Goal: Information Seeking & Learning: Learn about a topic

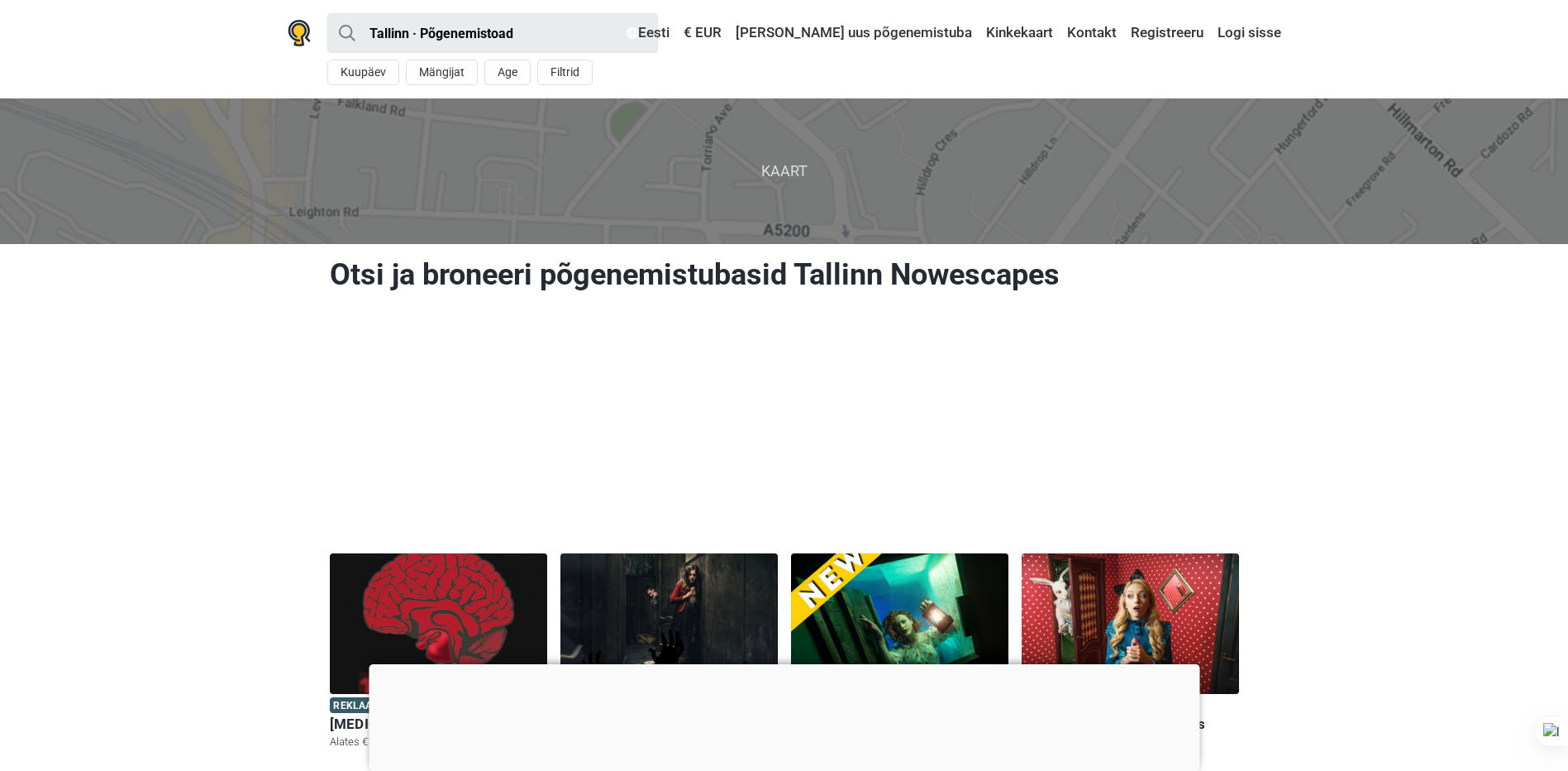
click at [791, 664] on div at bounding box center [784, 664] width 830 height 0
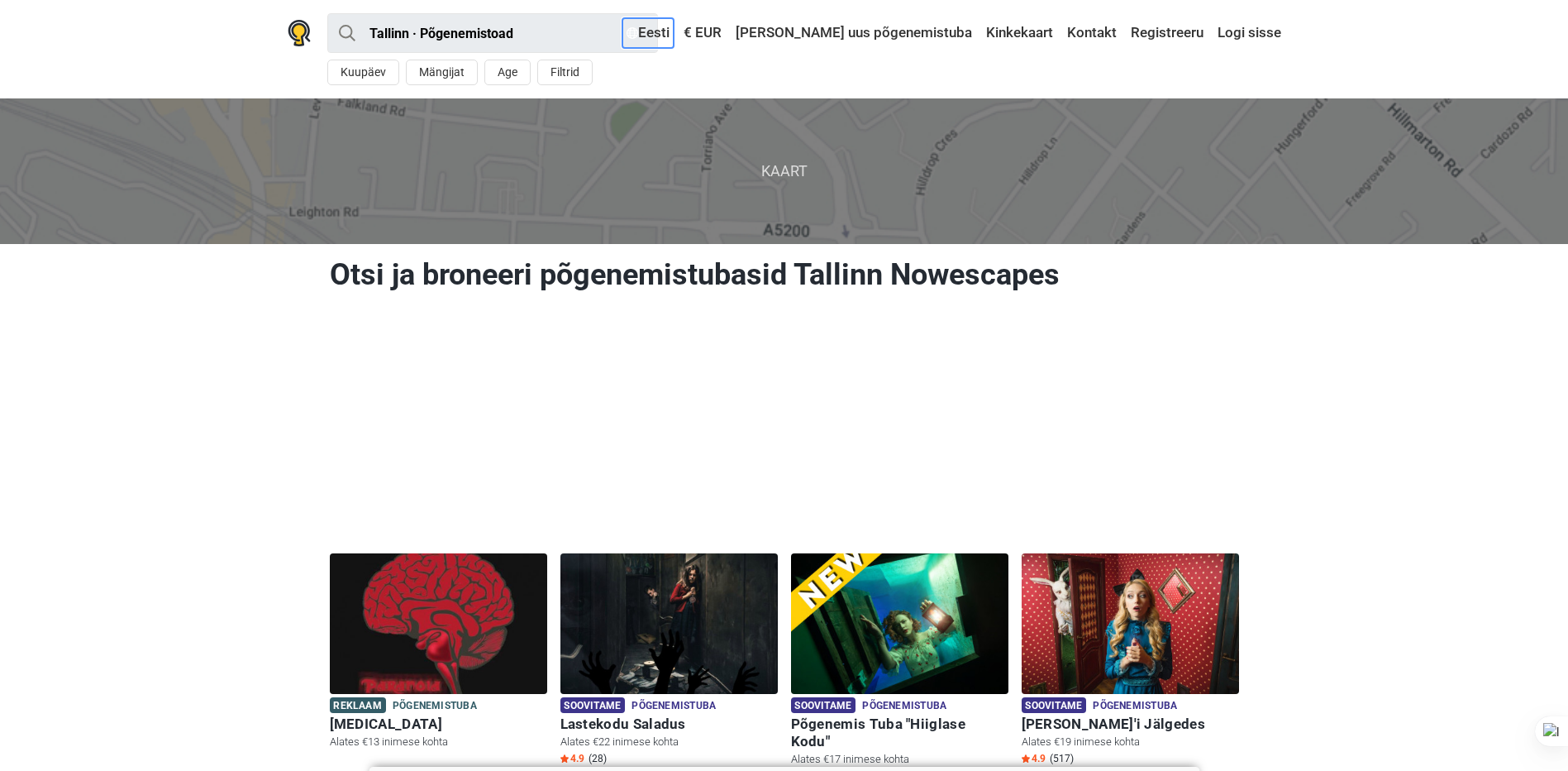
click at [673, 31] on link "Eesti" at bounding box center [648, 33] width 52 height 29
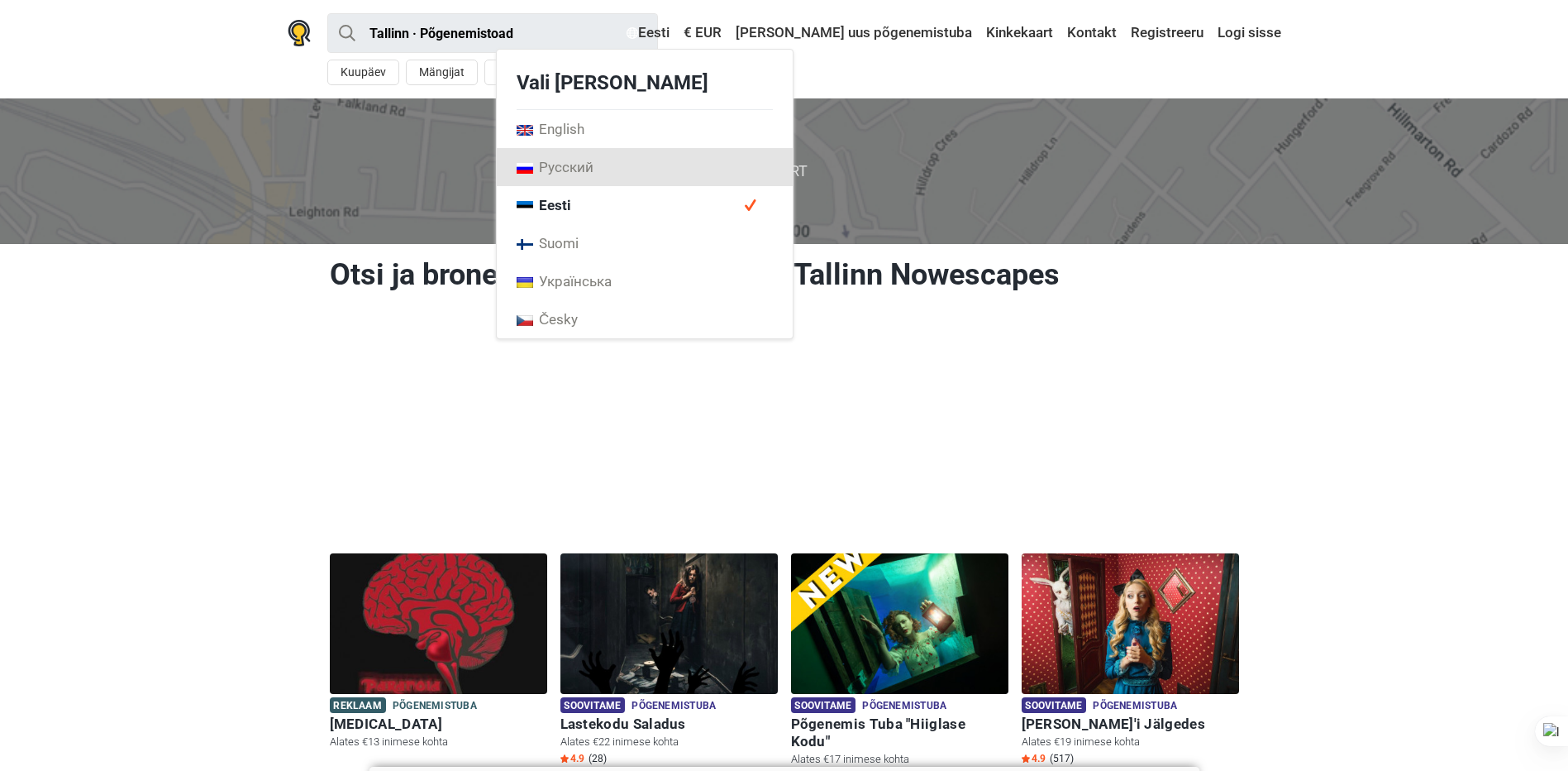
click at [692, 164] on link "Русский" at bounding box center [644, 167] width 296 height 38
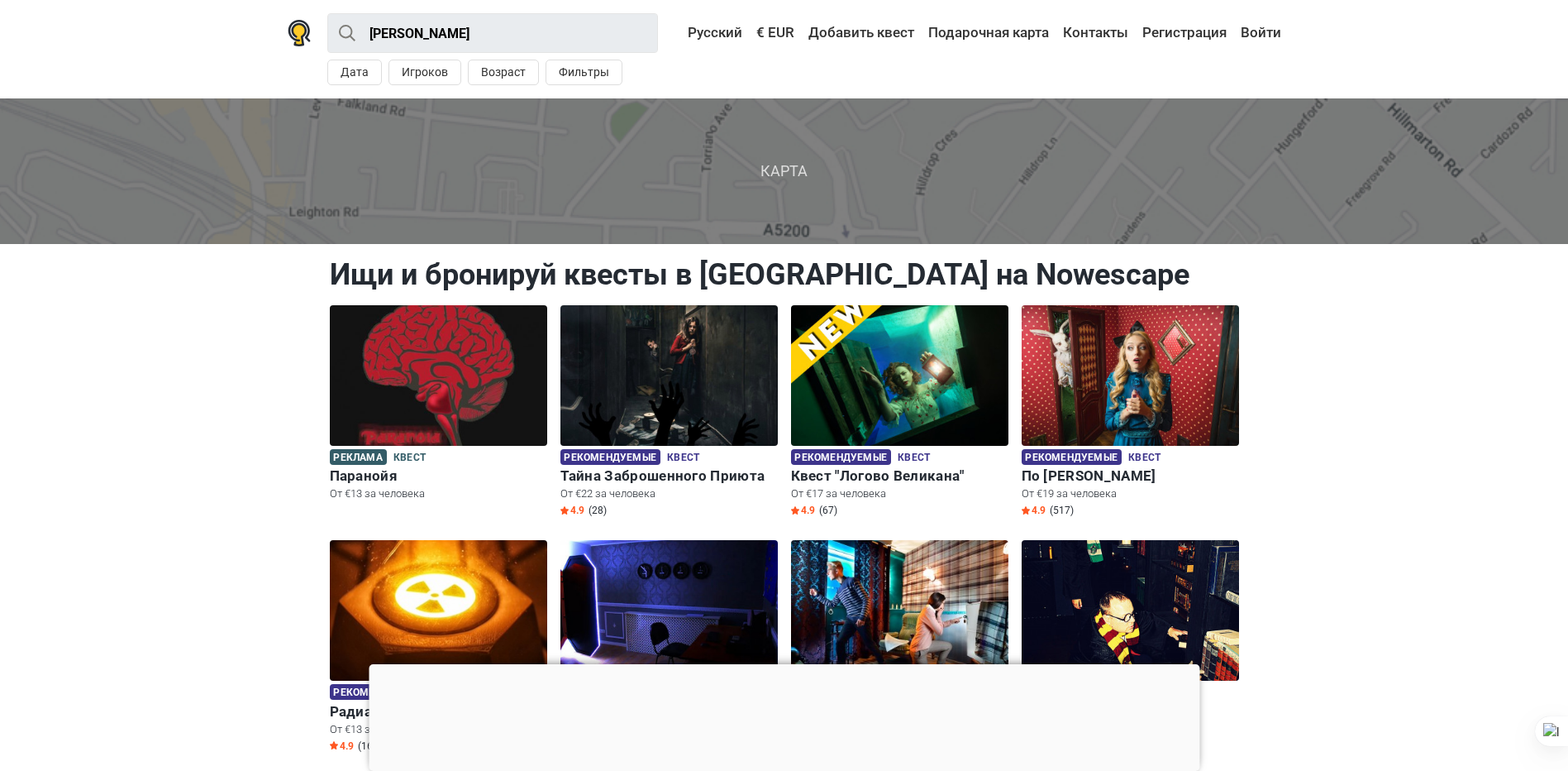
click at [787, 664] on div at bounding box center [784, 664] width 830 height 0
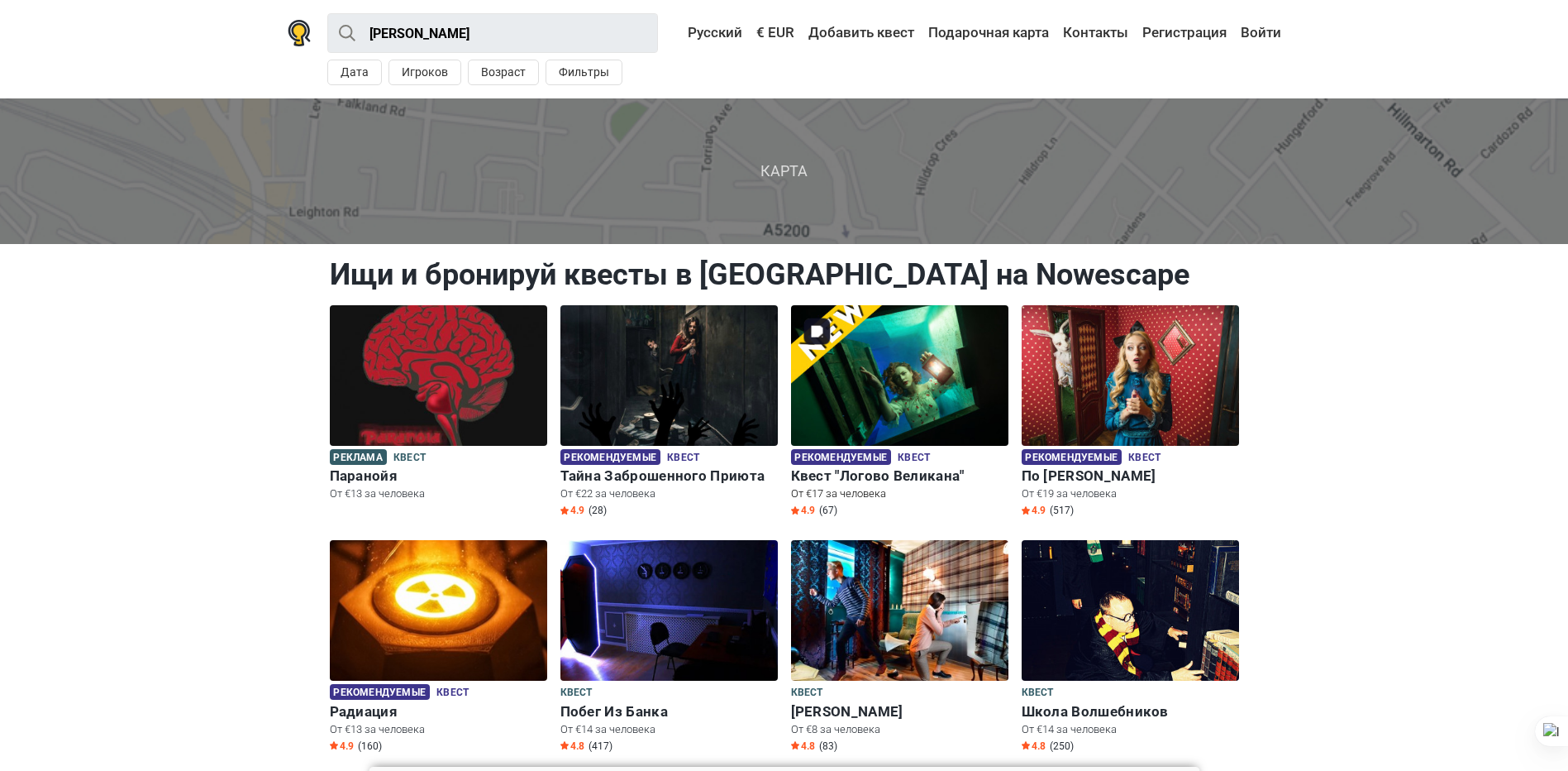
click at [899, 376] on img at bounding box center [900, 376] width 218 height 141
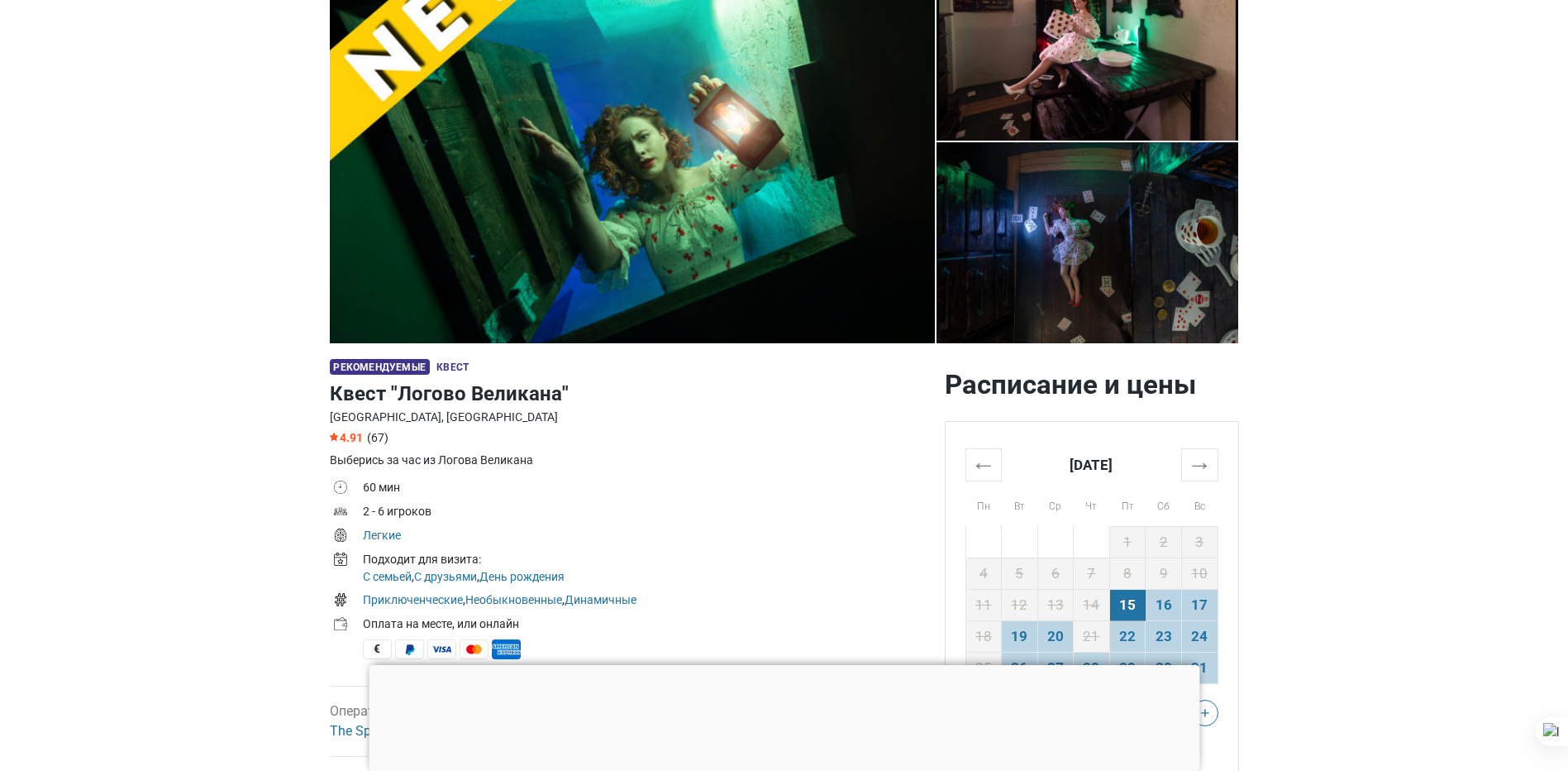
scroll to position [165, 0]
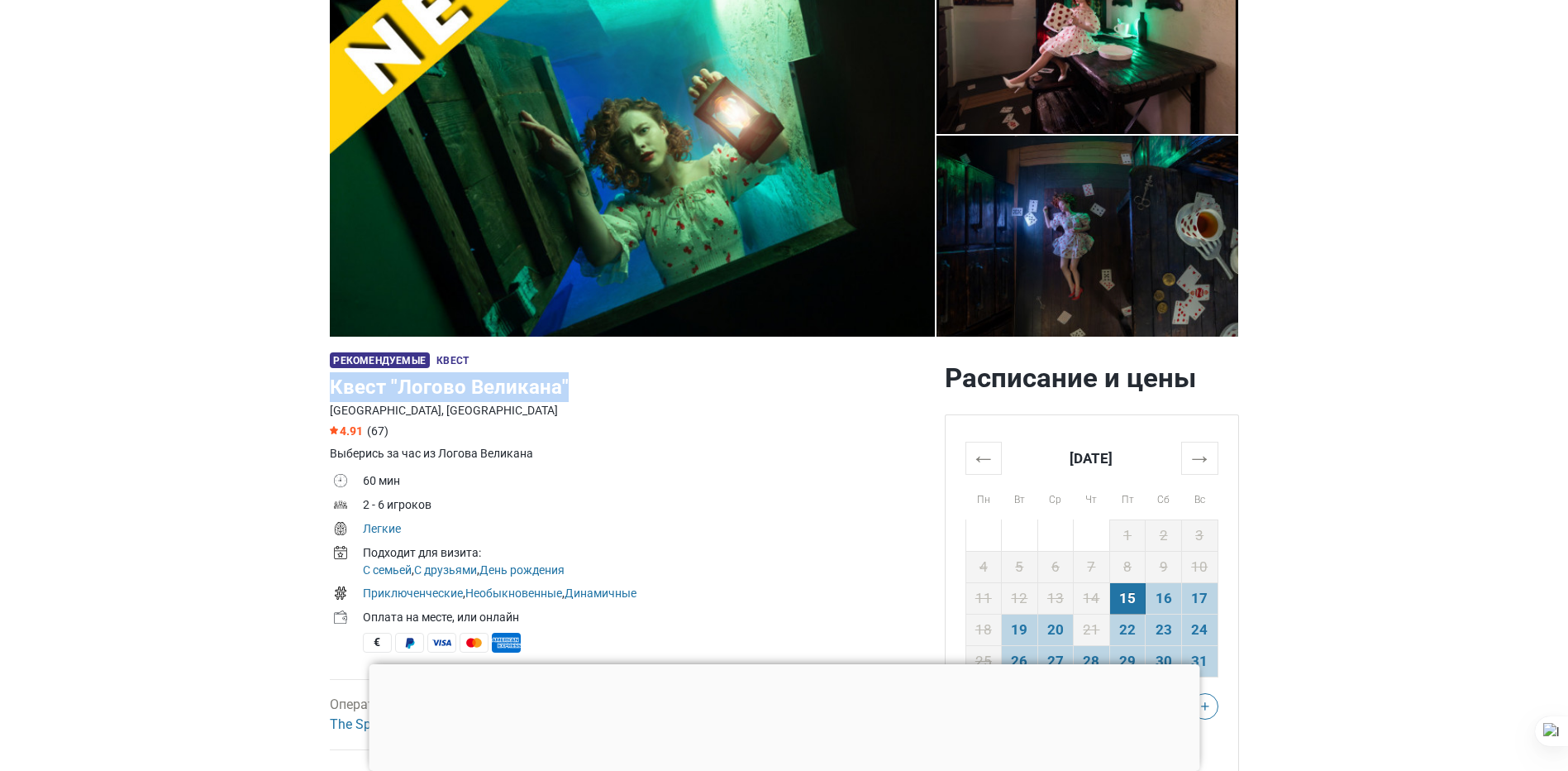
drag, startPoint x: 330, startPoint y: 387, endPoint x: 584, endPoint y: 395, distance: 254.1
click at [584, 395] on h1 "Квест "Логово Великана"" at bounding box center [630, 386] width 602 height 29
drag, startPoint x: 584, startPoint y: 395, endPoint x: 543, endPoint y: 391, distance: 41.2
copy h1 "Квест "Логово Великана""
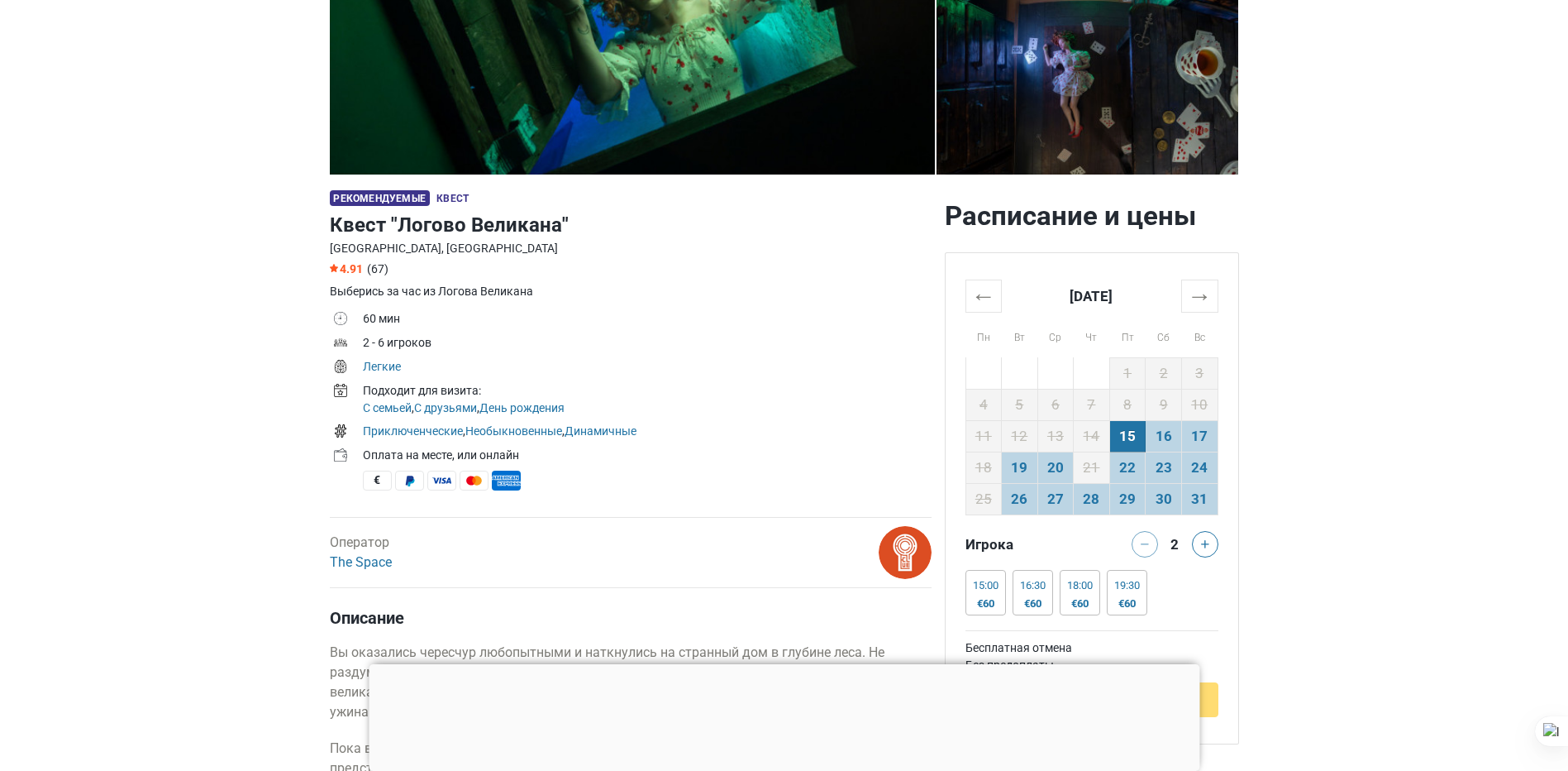
scroll to position [331, 0]
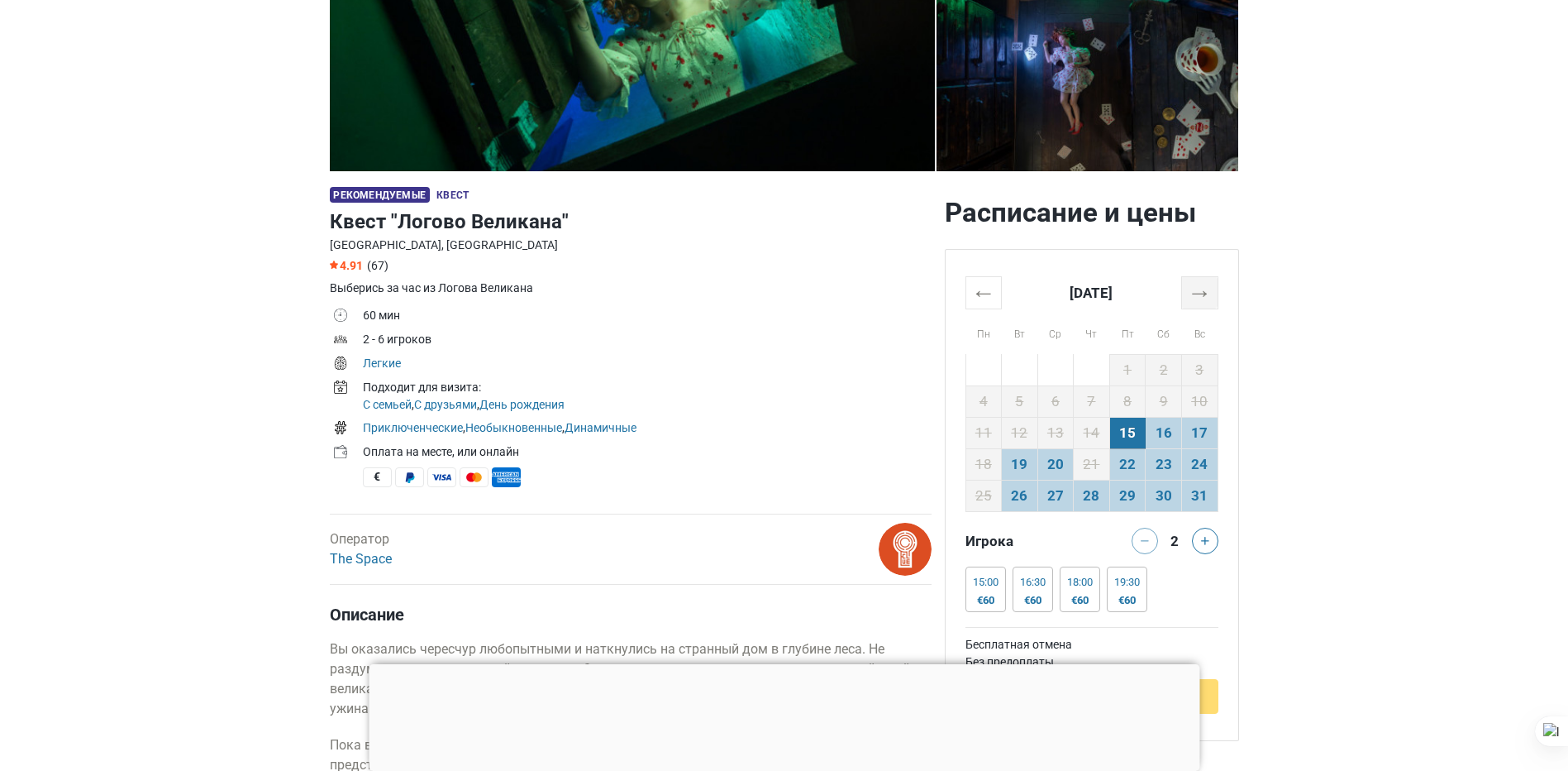
click at [1210, 297] on th "→" at bounding box center [1199, 292] width 36 height 32
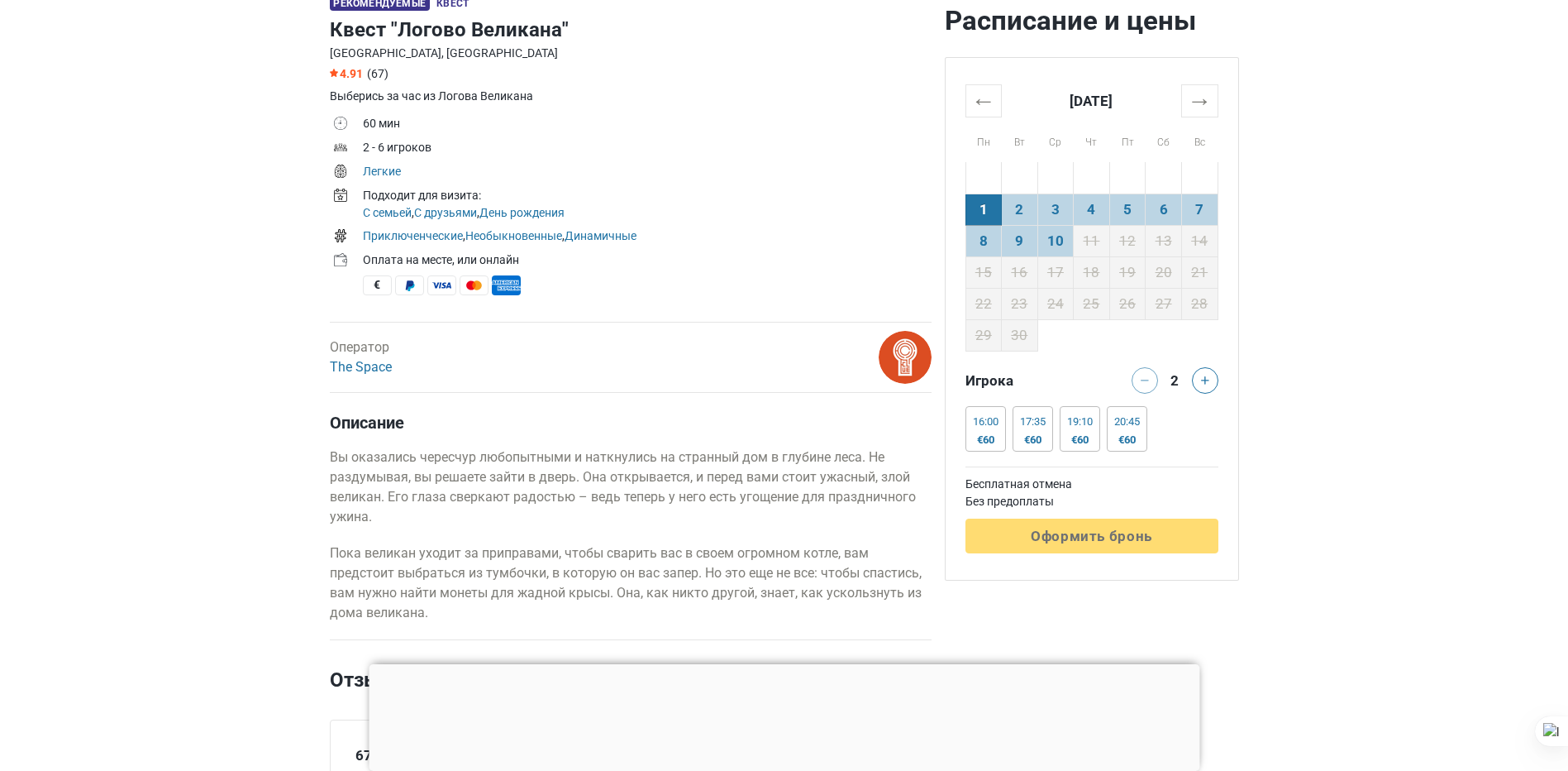
scroll to position [579, 0]
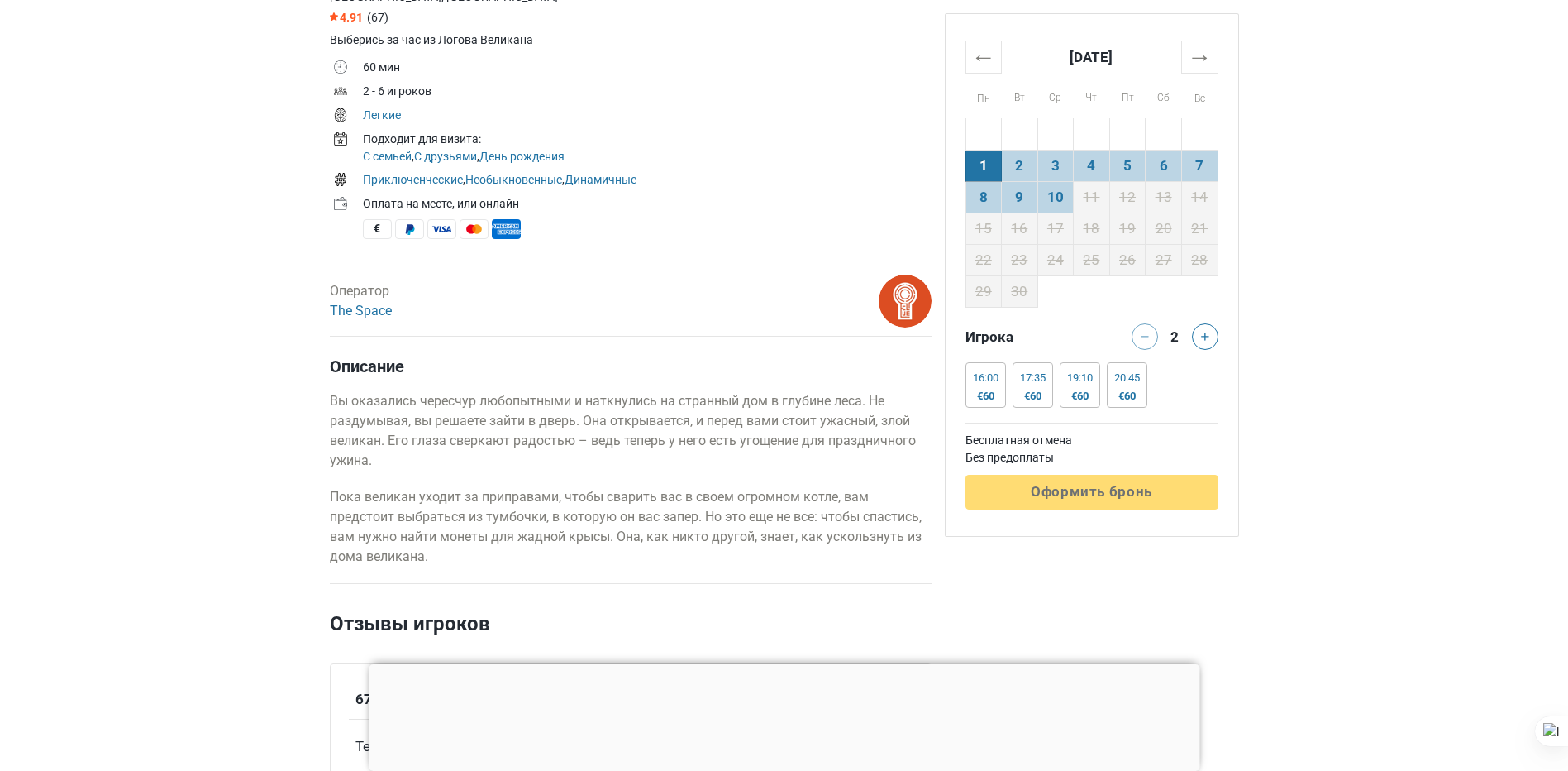
click at [782, 664] on div at bounding box center [784, 664] width 830 height 0
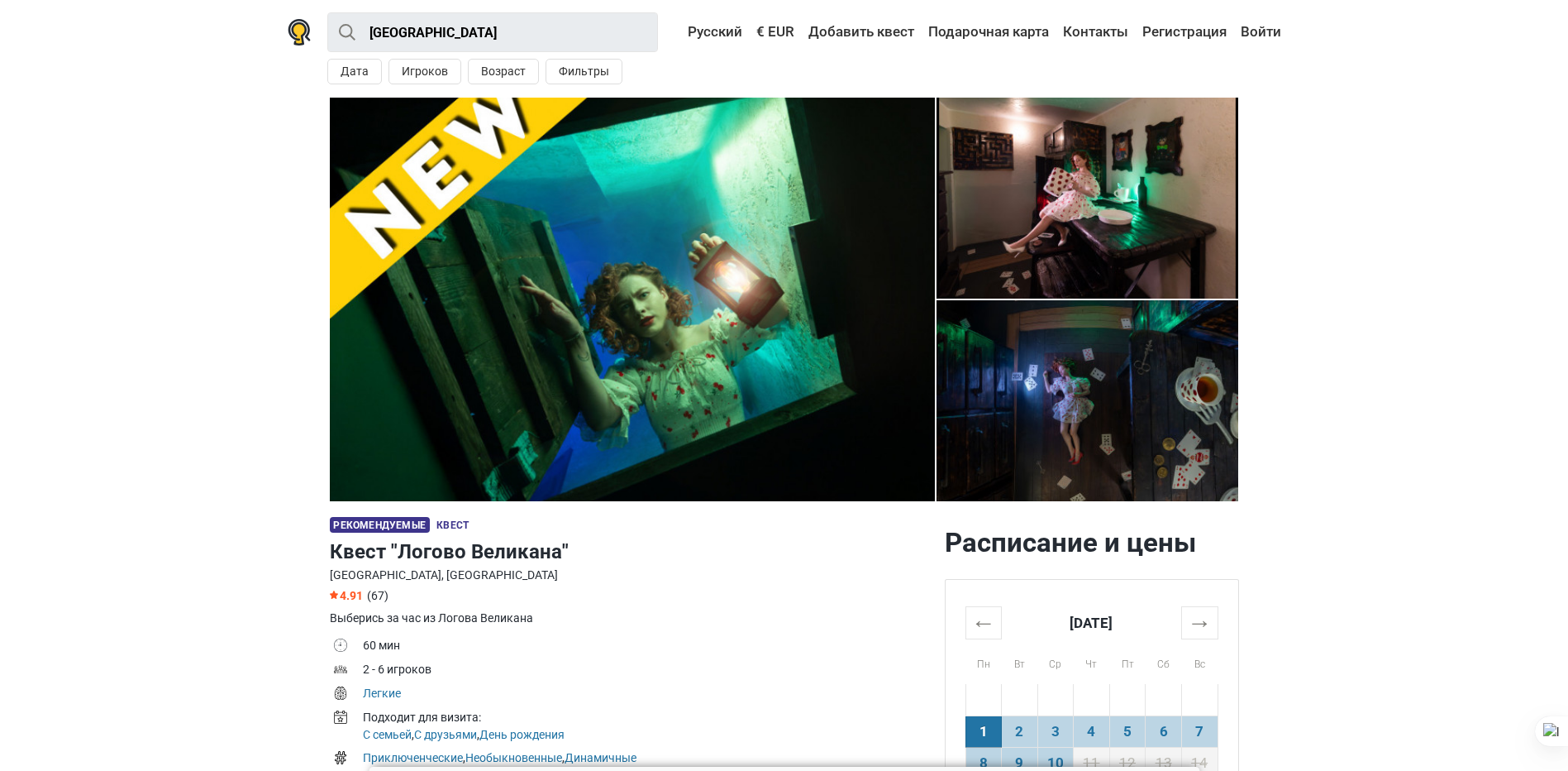
scroll to position [0, 0]
click at [1108, 197] on img at bounding box center [1088, 199] width 302 height 201
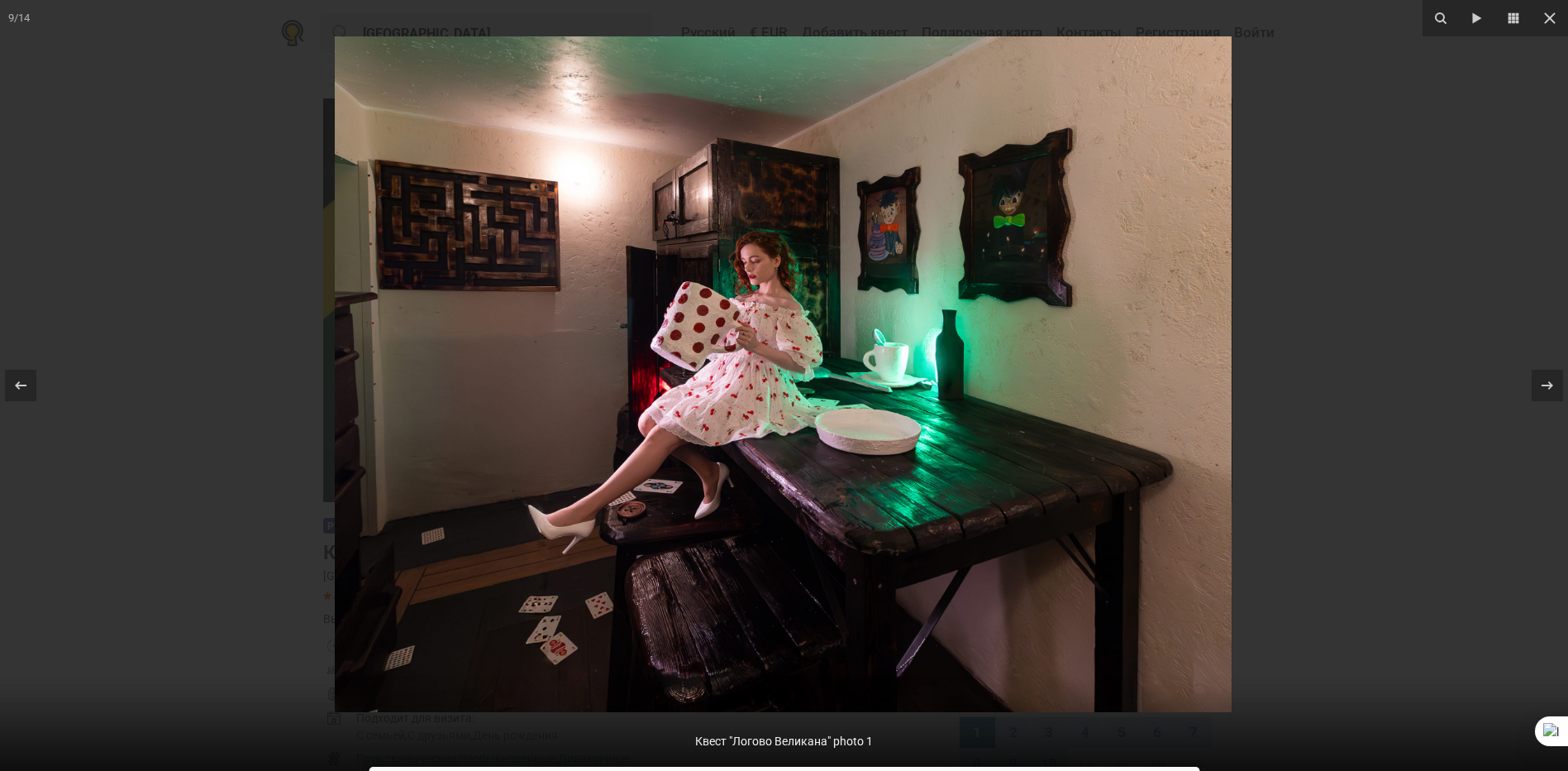
click at [1471, 473] on div at bounding box center [784, 386] width 1568 height 771
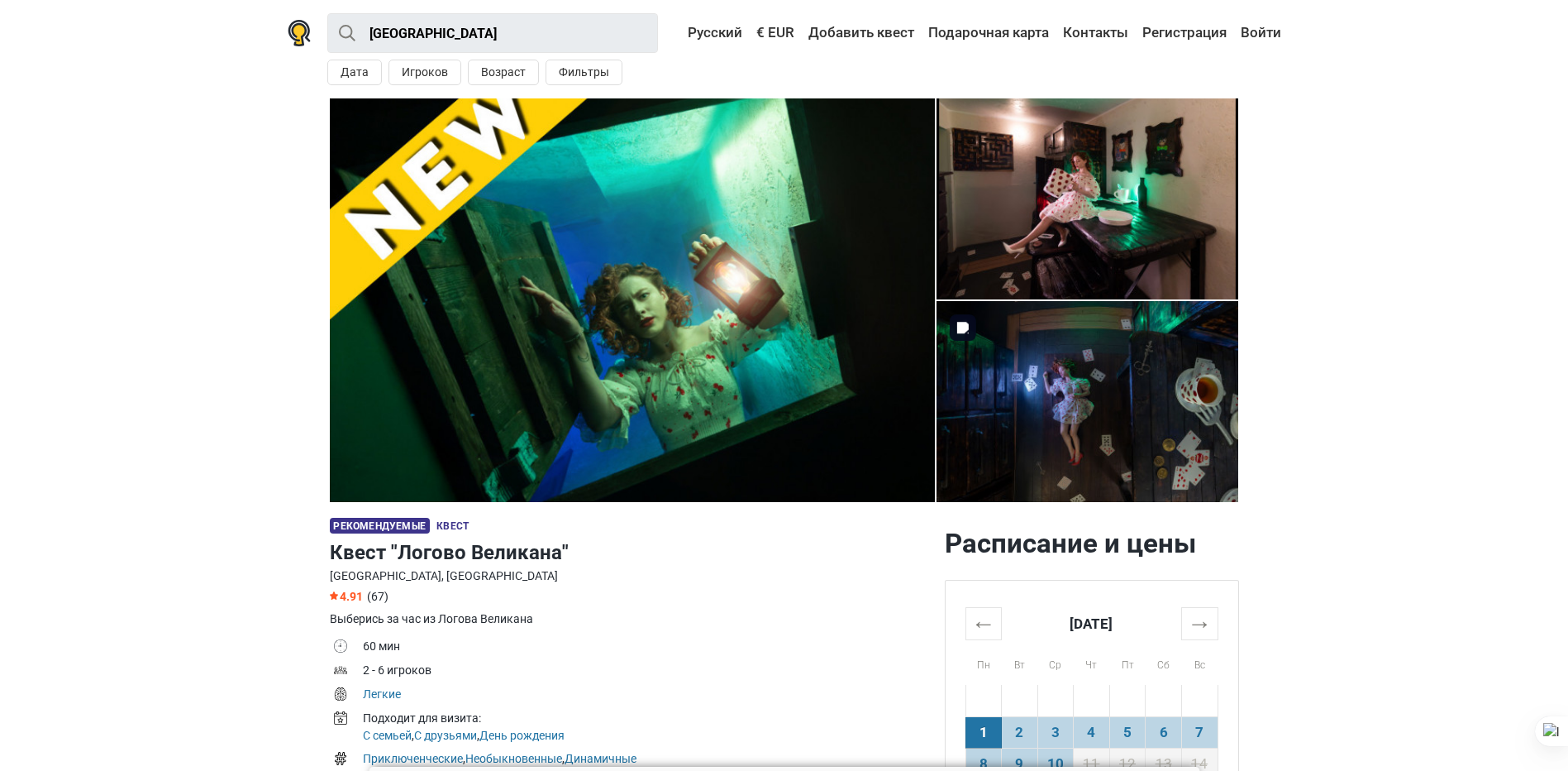
click at [1095, 389] on img at bounding box center [1088, 401] width 302 height 201
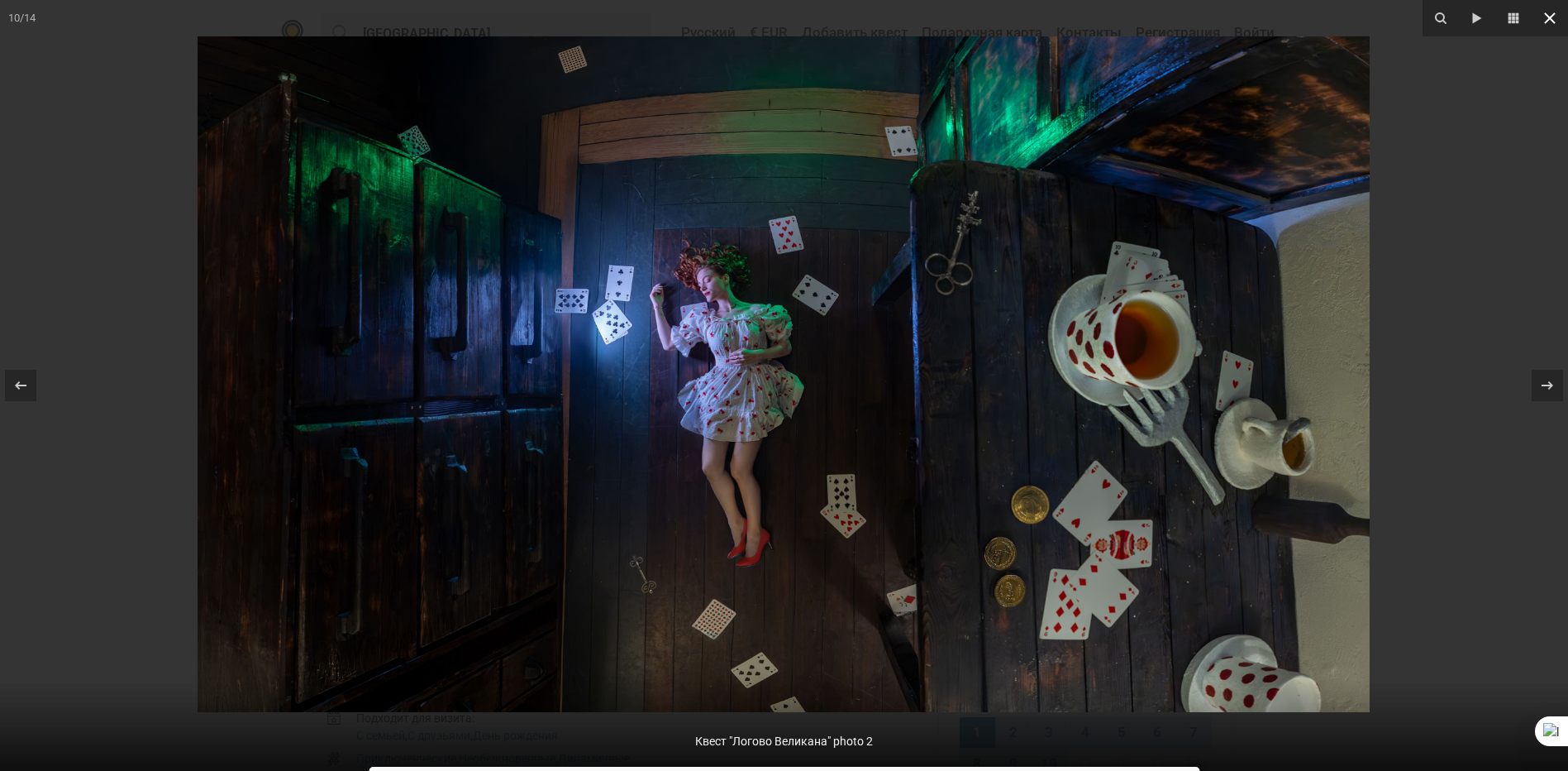
click at [1548, 19] on icon at bounding box center [1549, 18] width 20 height 20
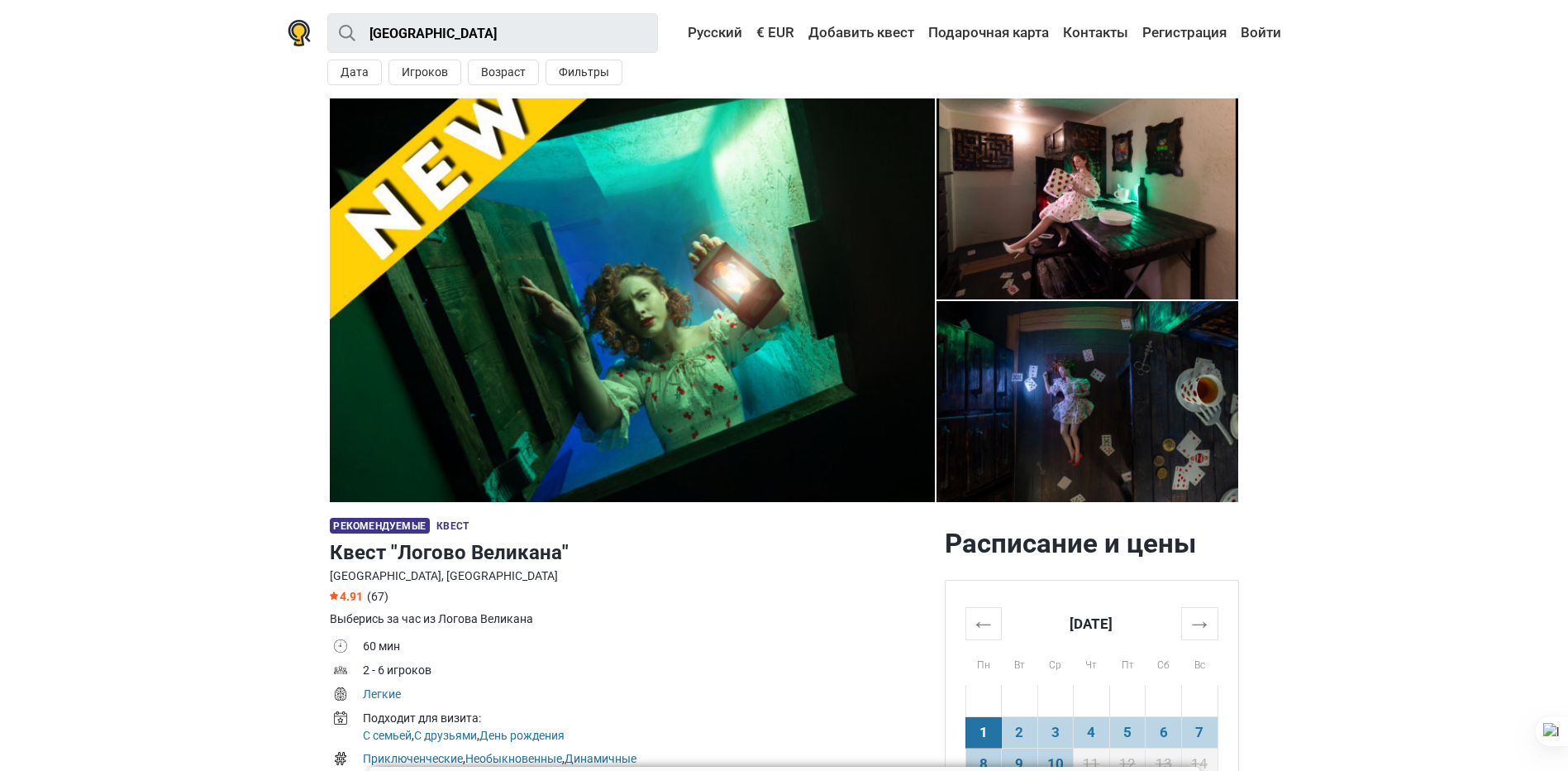
scroll to position [83, 0]
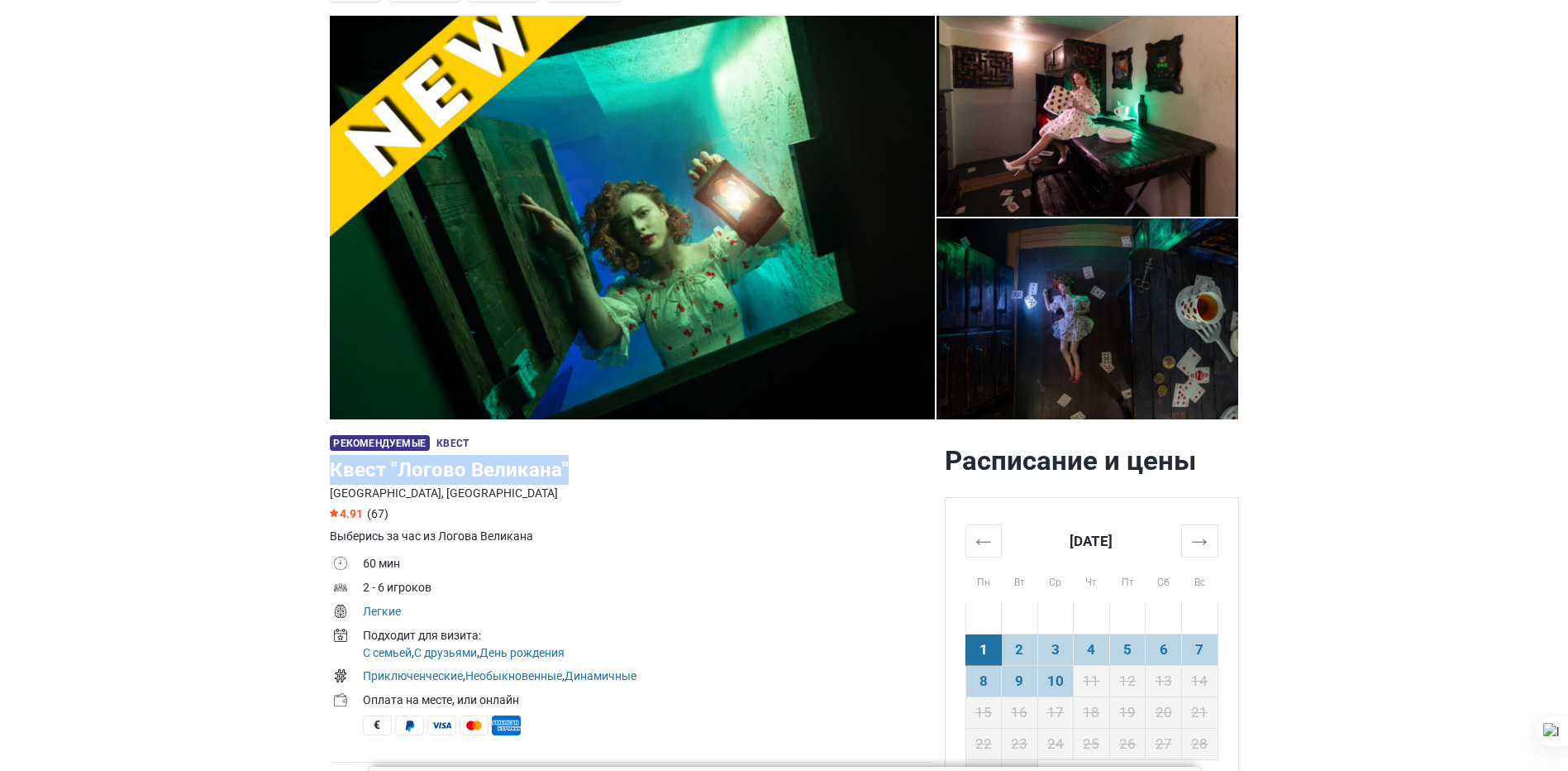
drag, startPoint x: 331, startPoint y: 464, endPoint x: 576, endPoint y: 473, distance: 245.2
click at [576, 473] on h1 "Квест "Логово Великана"" at bounding box center [630, 469] width 602 height 29
copy h1 "Квест "Логово Великана""
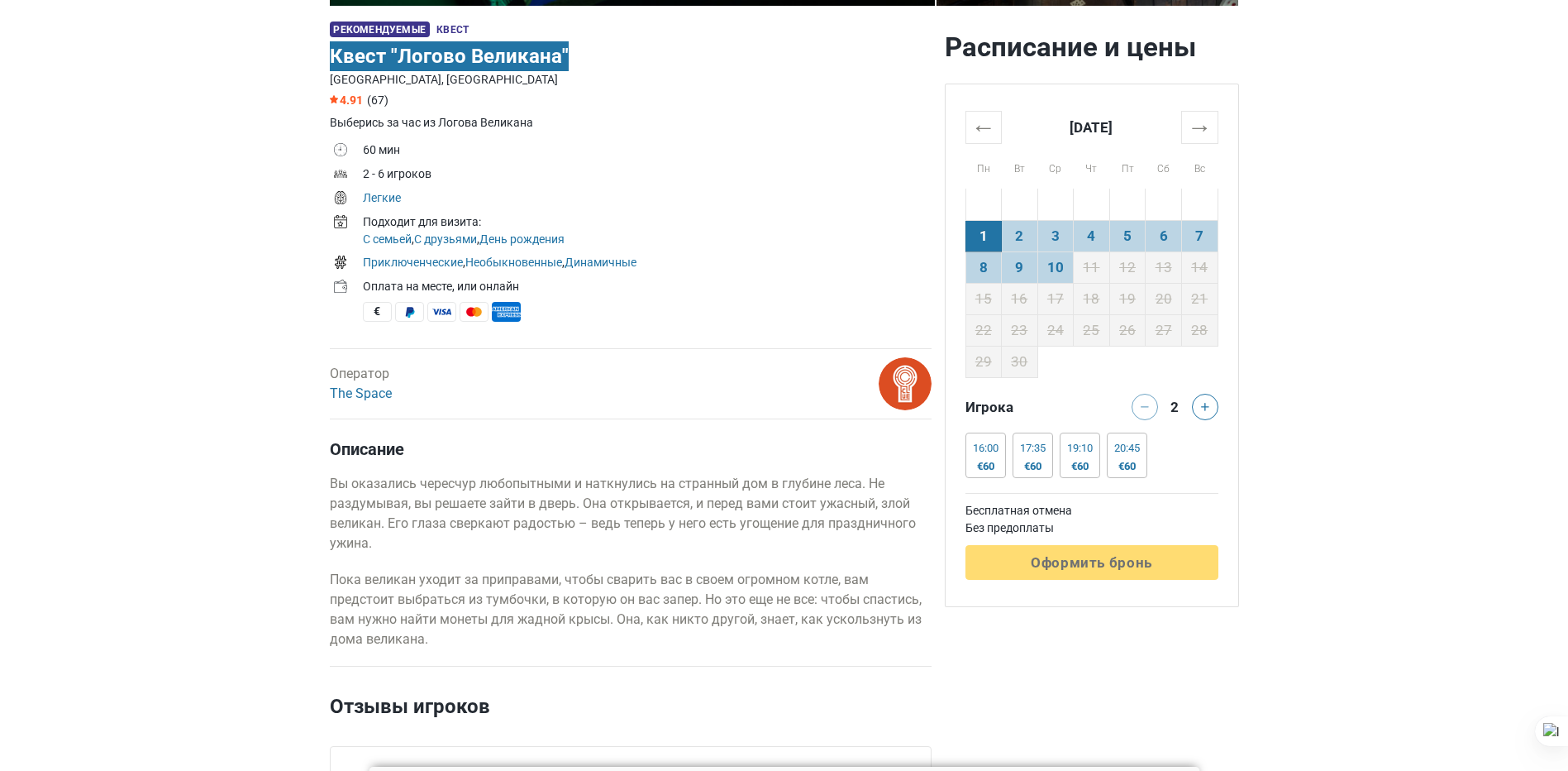
scroll to position [579, 0]
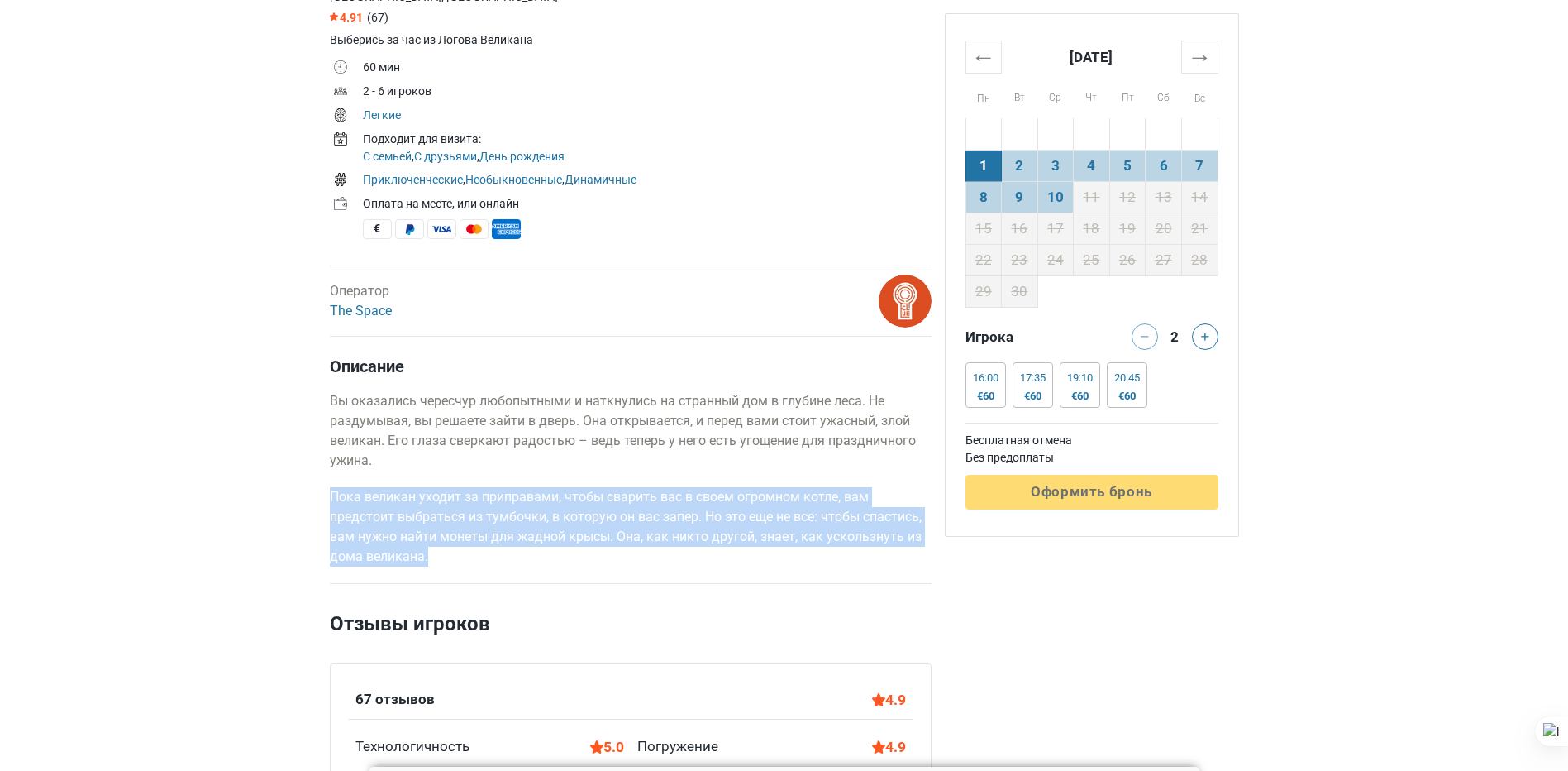
drag, startPoint x: 330, startPoint y: 495, endPoint x: 446, endPoint y: 573, distance: 139.8
drag, startPoint x: 446, startPoint y: 573, endPoint x: 424, endPoint y: 523, distance: 54.6
copy p "Пока великан уходит за приправами, чтобы сварить вас в своем огромном котле, ва…"
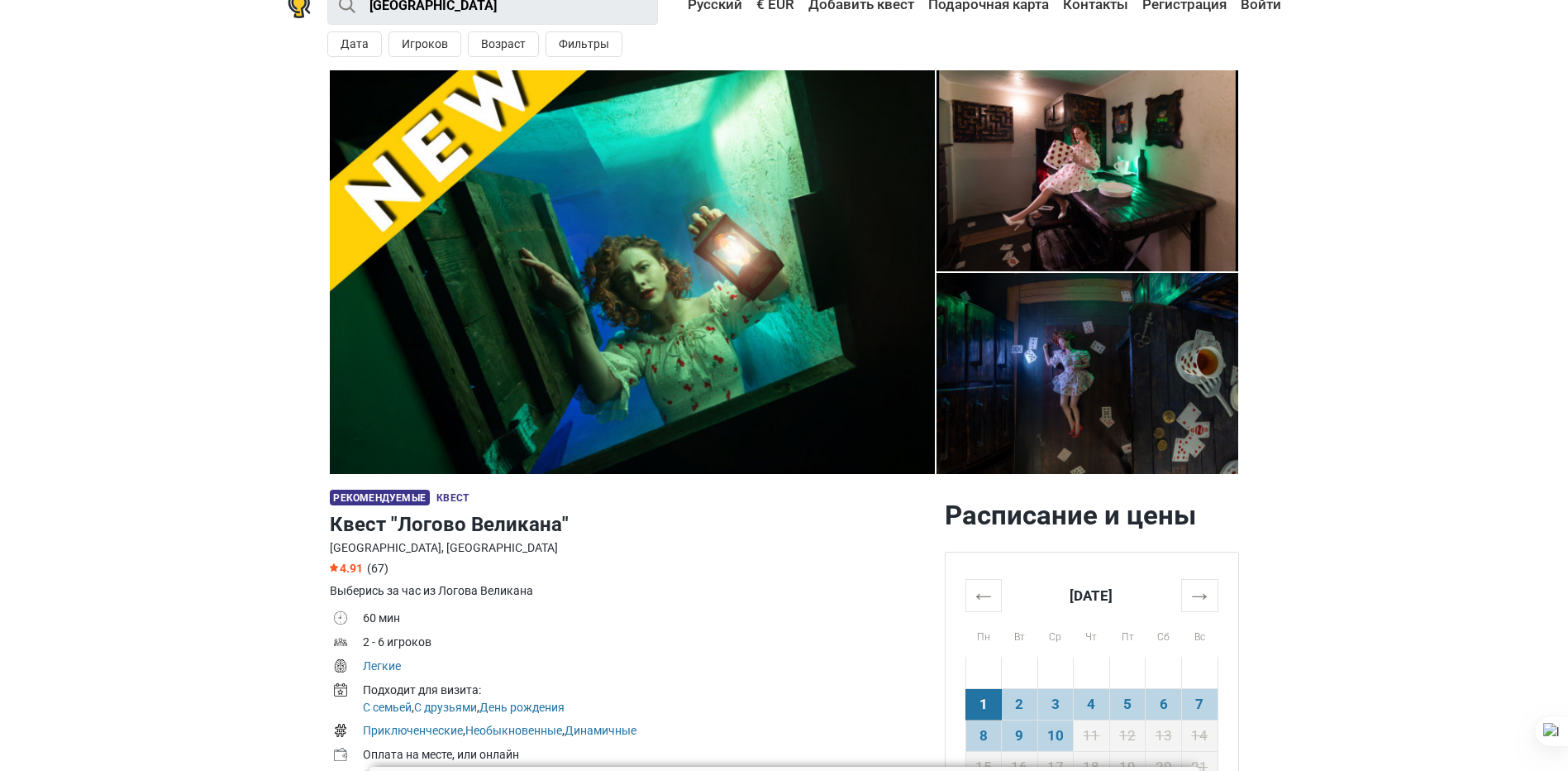
scroll to position [0, 0]
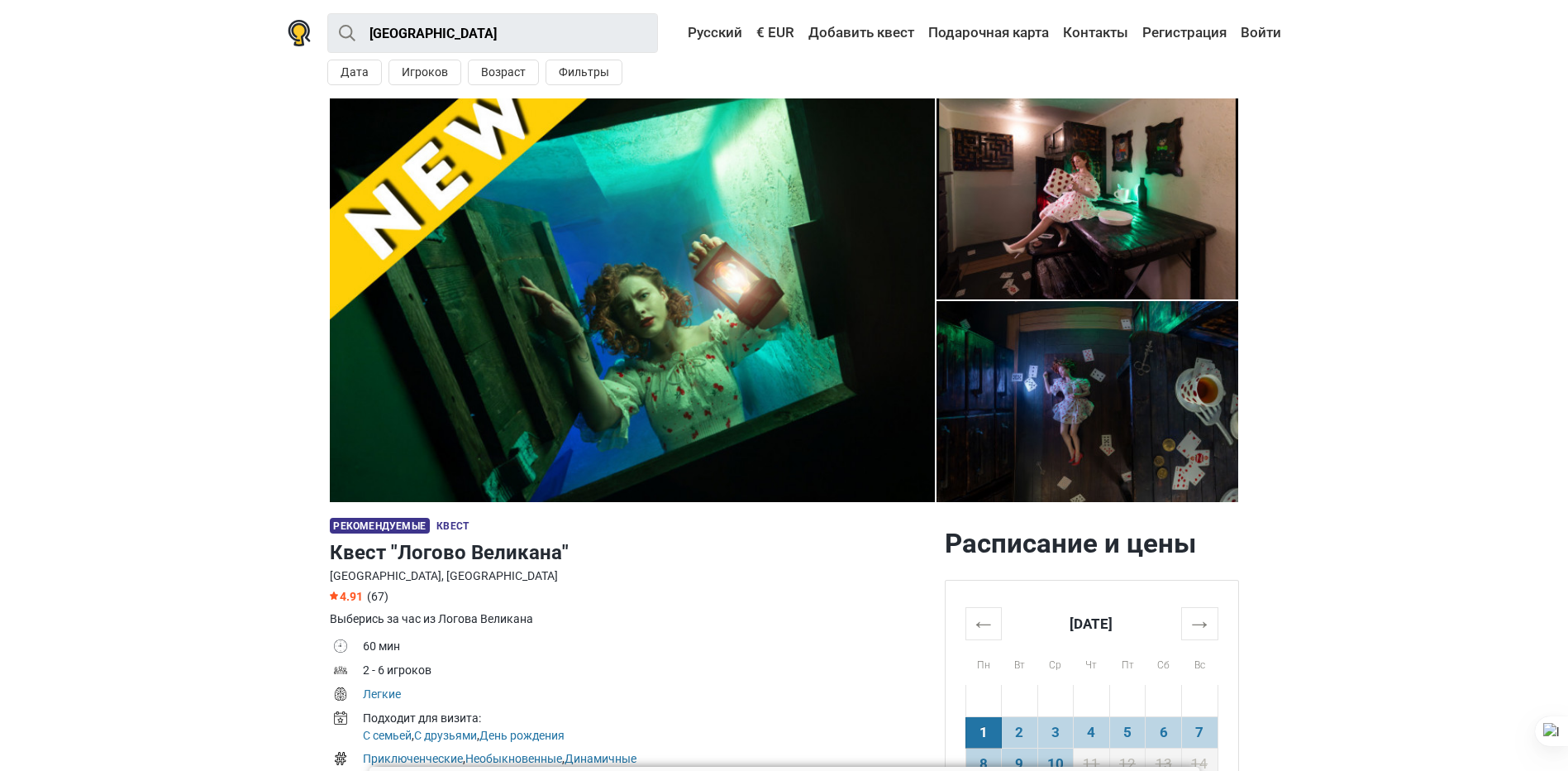
click at [311, 33] on nav "Tallinn Все Квест На открытом воздухе Экшн игра Детская игровая комната Поблизо…" at bounding box center [784, 33] width 993 height 31
click at [299, 33] on img at bounding box center [300, 32] width 23 height 26
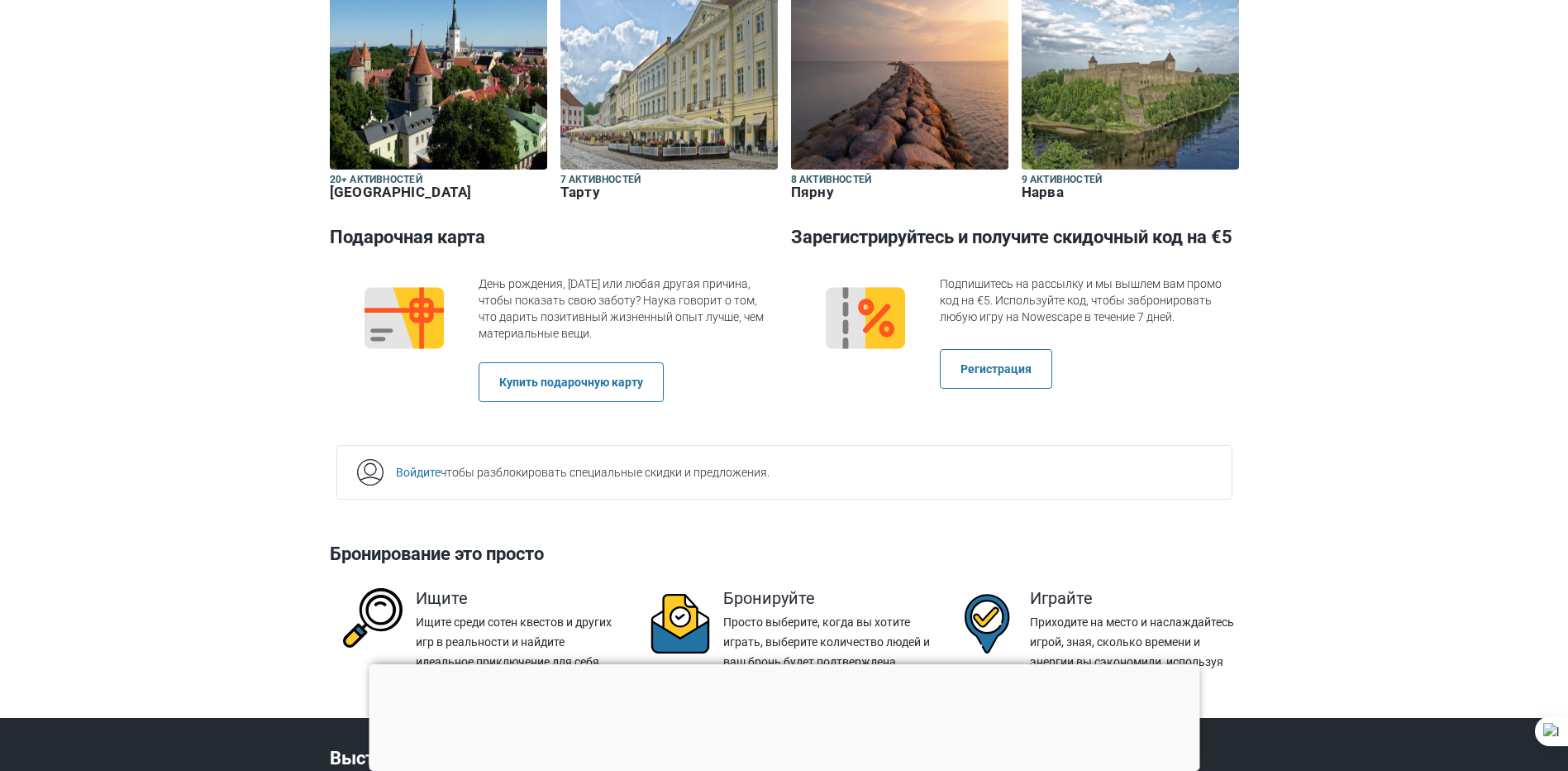
scroll to position [2894, 0]
